Goal: Task Accomplishment & Management: Complete application form

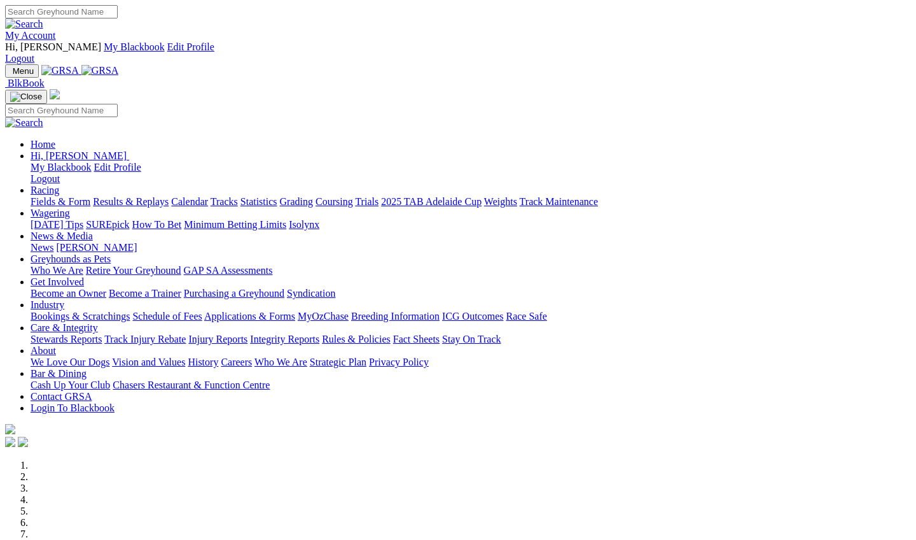
click at [64, 299] on link "Industry" at bounding box center [48, 304] width 34 height 11
click at [130, 311] on link "Bookings & Scratchings" at bounding box center [80, 316] width 99 height 11
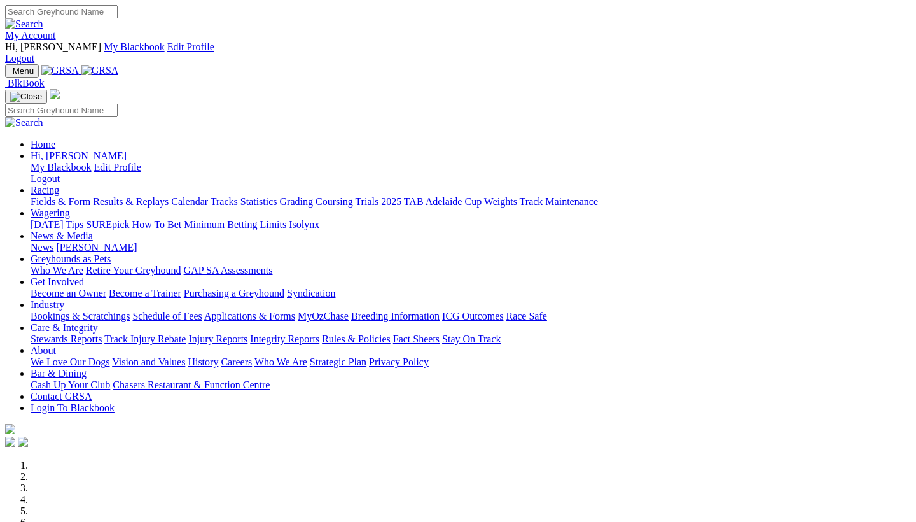
click at [59, 185] on link "Racing" at bounding box center [45, 190] width 29 height 11
click at [208, 196] on link "Calendar" at bounding box center [189, 201] width 37 height 11
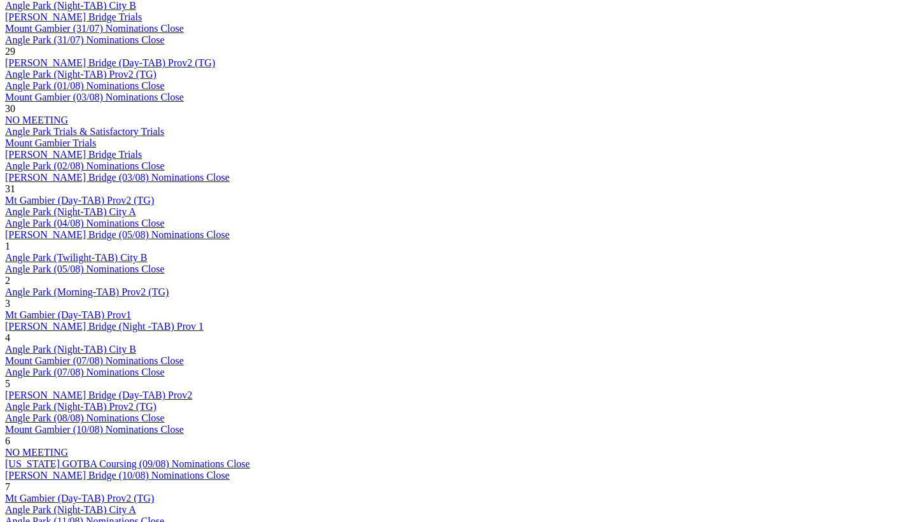
scroll to position [823, 0]
